Goal: Find specific page/section: Find specific page/section

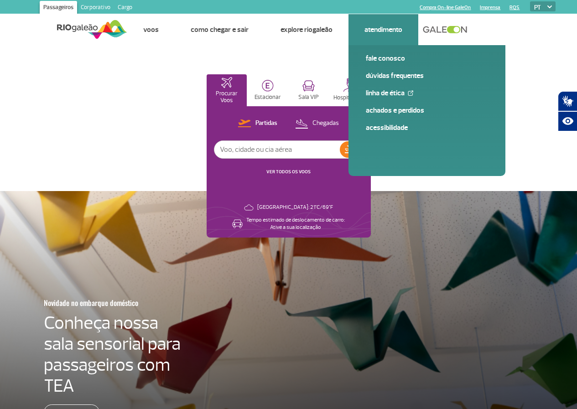
click at [375, 30] on link "Atendimento" at bounding box center [383, 29] width 38 height 9
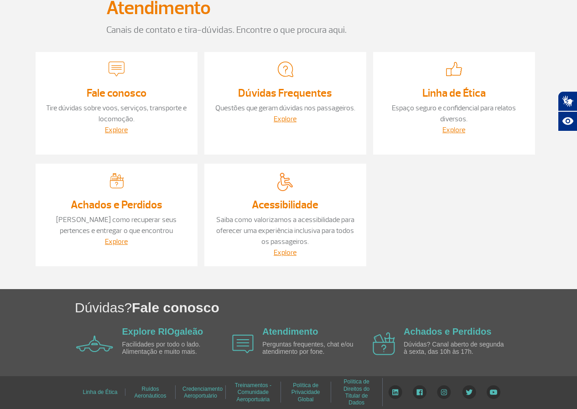
scroll to position [76, 0]
click at [422, 334] on link "Achados e Perdidos" at bounding box center [447, 331] width 88 height 10
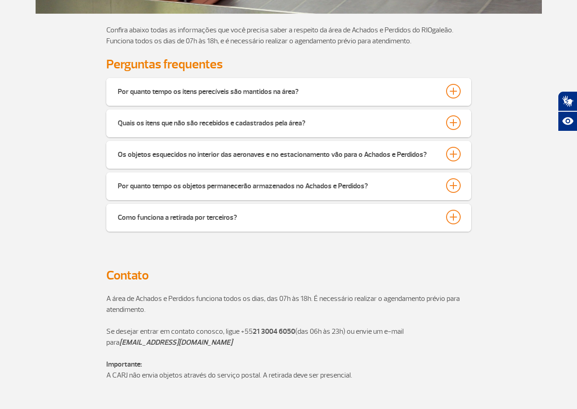
scroll to position [228, 0]
